Goal: Navigation & Orientation: Find specific page/section

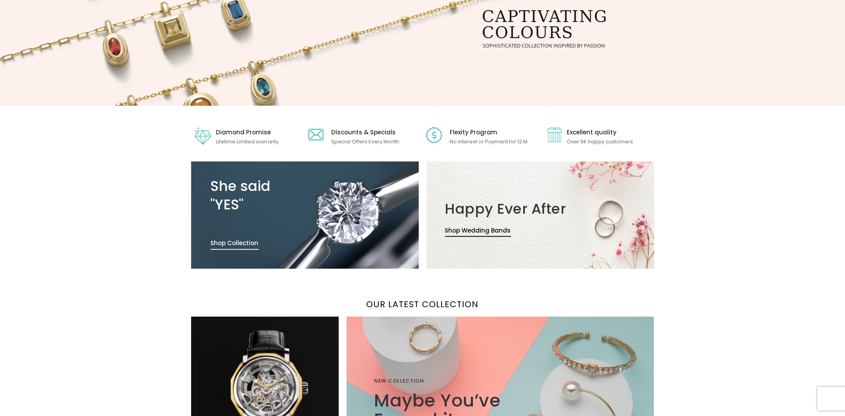
scroll to position [245, 0]
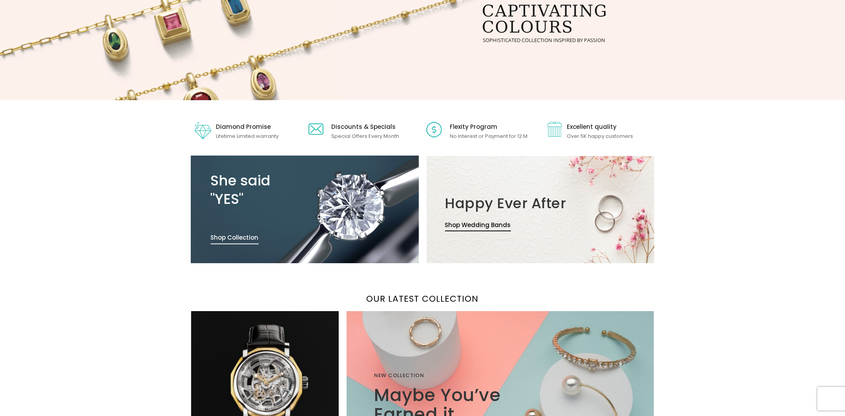
click at [225, 232] on link "Shop Collection" at bounding box center [235, 238] width 48 height 12
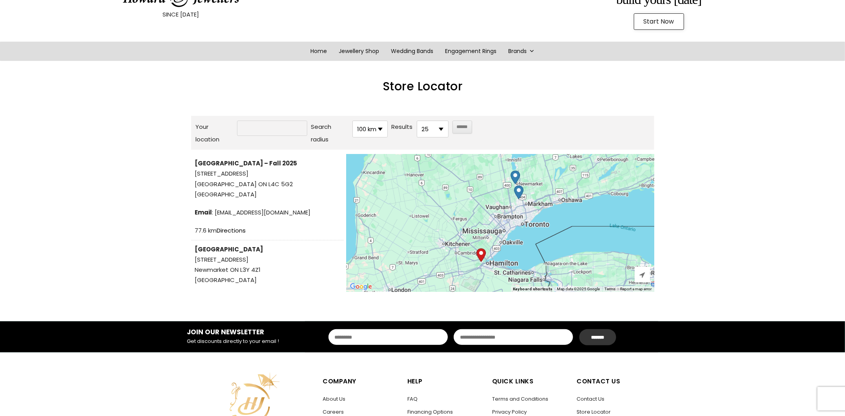
click at [209, 169] on span "[STREET_ADDRESS]" at bounding box center [267, 173] width 145 height 10
click at [210, 169] on span "[STREET_ADDRESS]" at bounding box center [267, 173] width 145 height 10
click at [191, 259] on li "[GEOGRAPHIC_DATA] [STREET_ADDRESS] [STREET_ADDRESS] Phone : [PHONE_NUMBER] Fax …" at bounding box center [267, 293] width 153 height 106
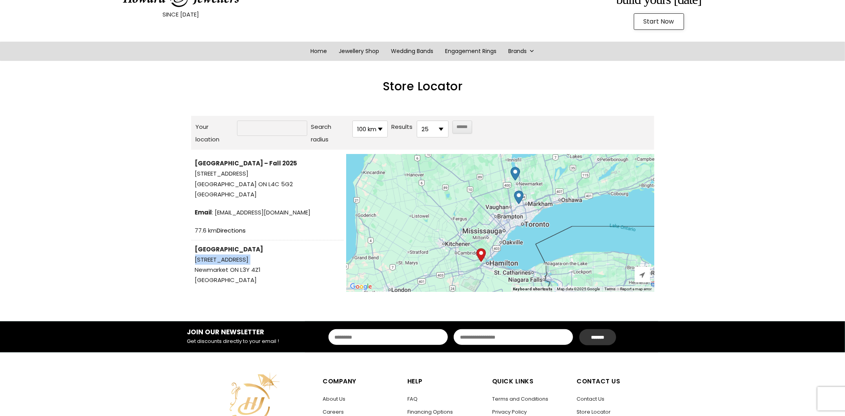
click at [190, 259] on div "Your location Search radius ***** ***** ***** ****** ****** ****** 100 km 10 km…" at bounding box center [422, 208] width 471 height 192
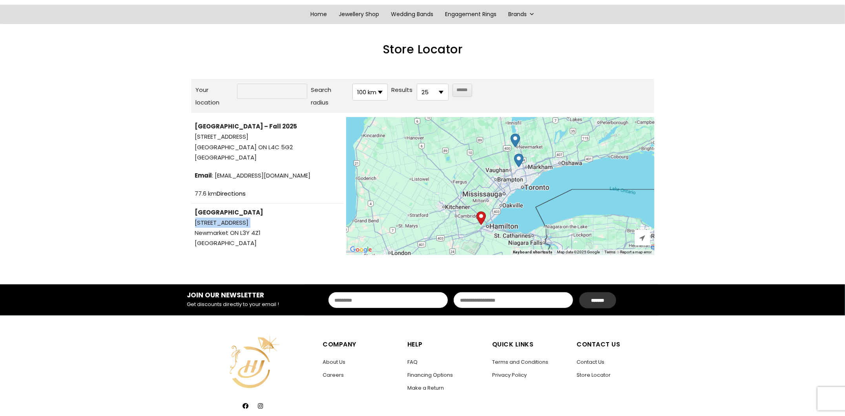
scroll to position [98, 0]
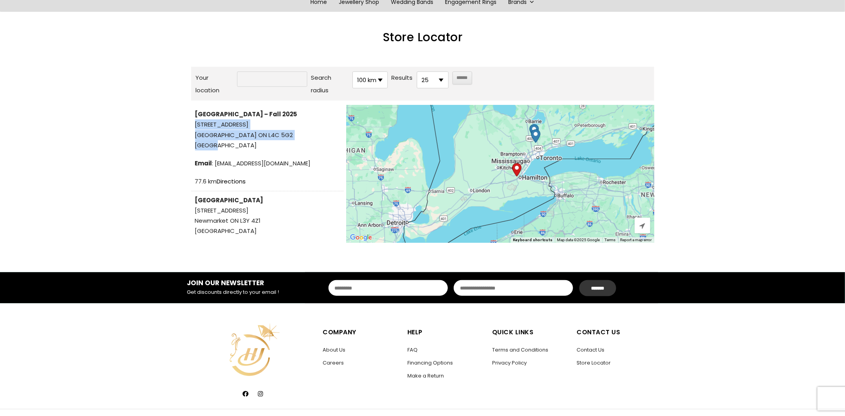
drag, startPoint x: 296, startPoint y: 143, endPoint x: 305, endPoint y: 106, distance: 38.4
click at [305, 106] on li "[GEOGRAPHIC_DATA] – Fall 2025 [STREET_ADDRESS] [STREET_ADDRESS] Email : [EMAIL_…" at bounding box center [267, 148] width 153 height 86
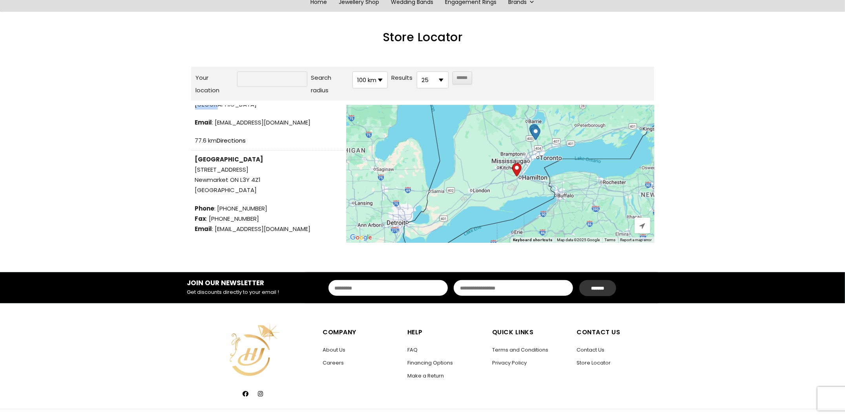
scroll to position [55, 0]
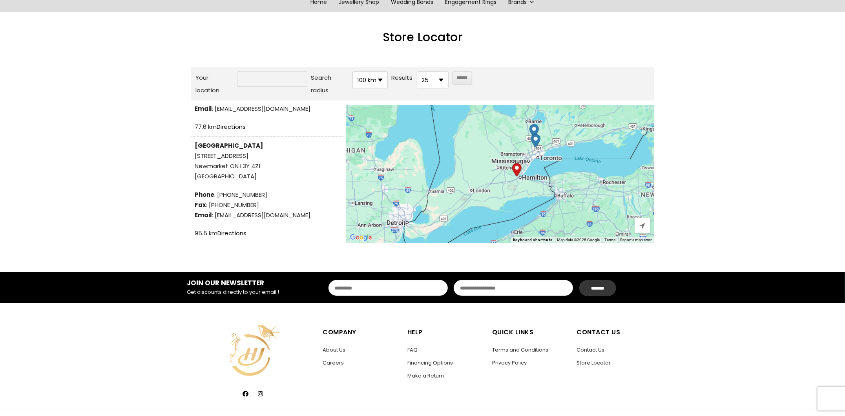
click at [520, 170] on img "Start location" at bounding box center [516, 170] width 9 height 14
click at [258, 204] on span "Fax : [PHONE_NUMBER]" at bounding box center [267, 205] width 145 height 10
drag, startPoint x: 258, startPoint y: 204, endPoint x: 288, endPoint y: 208, distance: 29.8
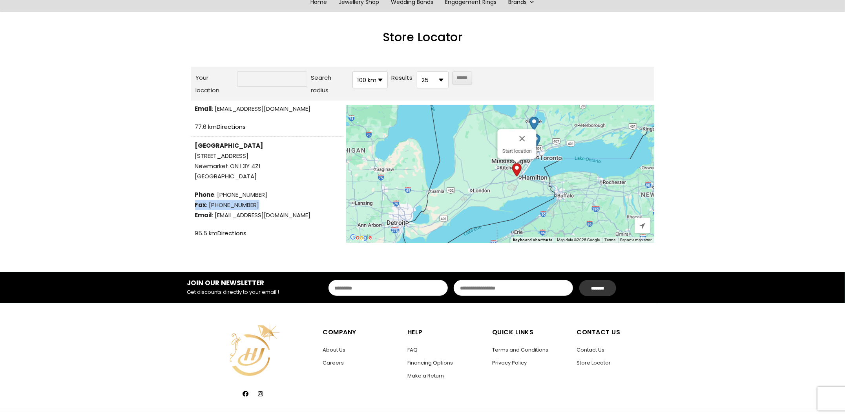
click at [288, 208] on p "Phone : [PHONE_NUMBER] Fax : [PHONE_NUMBER] Email : [EMAIL_ADDRESS][DOMAIN_NAME]" at bounding box center [267, 205] width 145 height 31
click at [296, 213] on span "Email : [EMAIL_ADDRESS][DOMAIN_NAME]" at bounding box center [267, 215] width 145 height 10
click at [296, 214] on span "Email : [EMAIL_ADDRESS][DOMAIN_NAME]" at bounding box center [267, 215] width 145 height 10
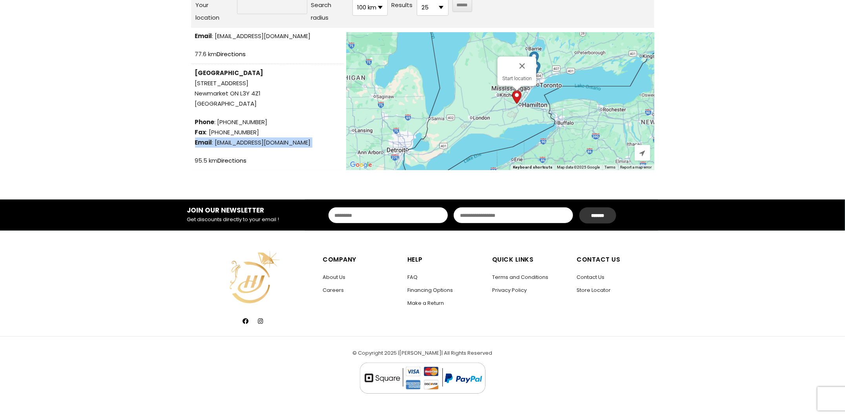
scroll to position [0, 0]
